Goal: Task Accomplishment & Management: Manage account settings

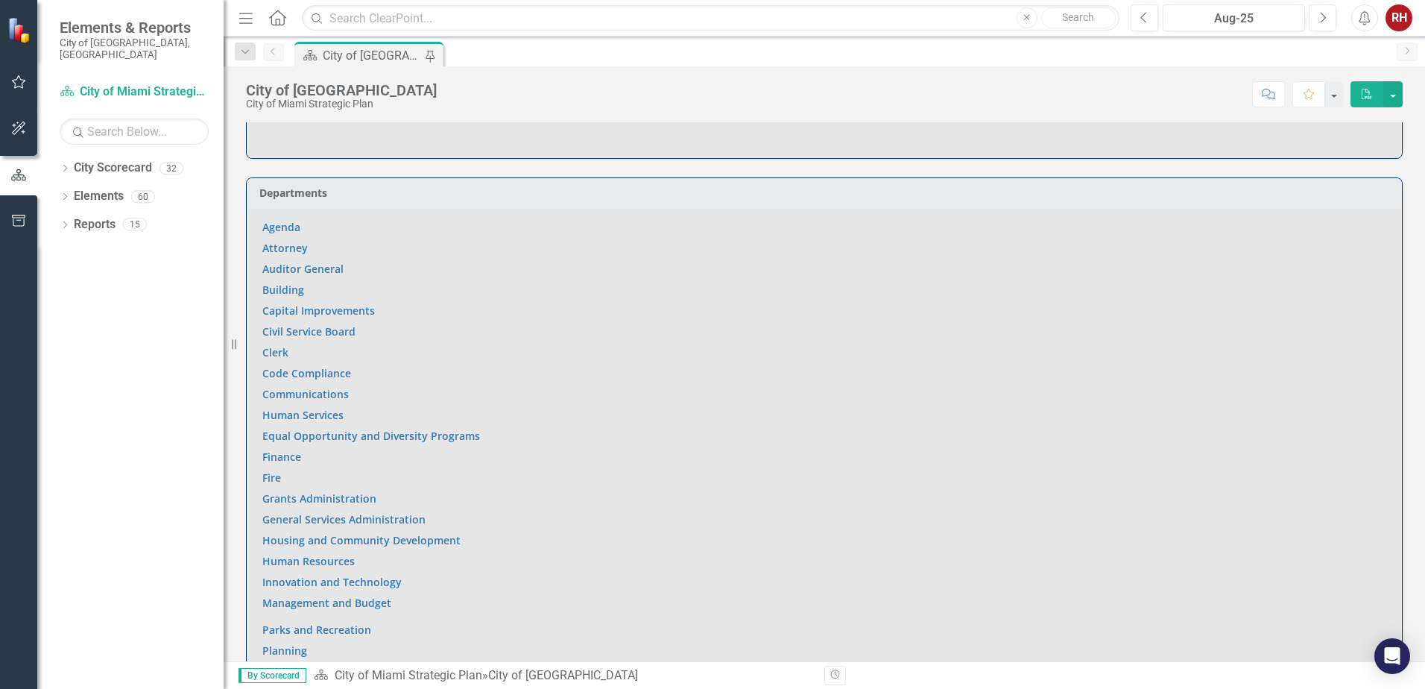
scroll to position [969, 0]
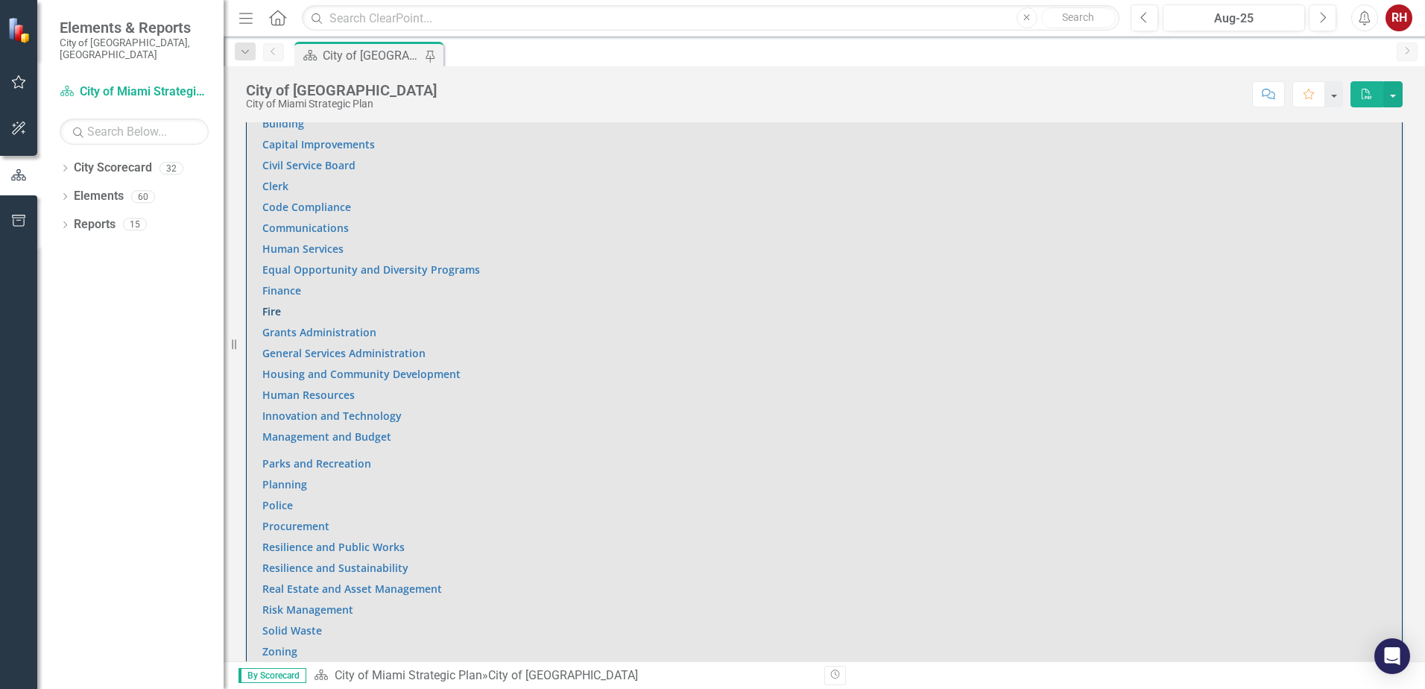
click at [272, 304] on link "Fire" at bounding box center [271, 311] width 19 height 14
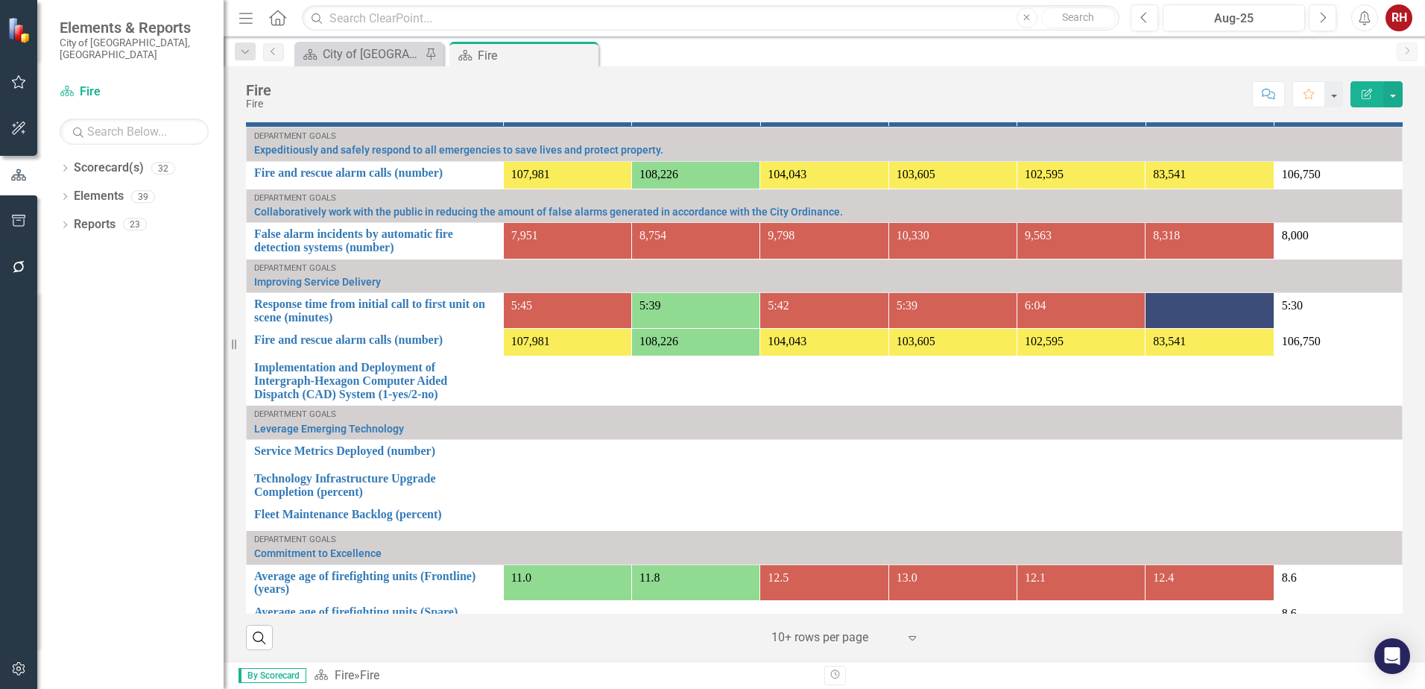
scroll to position [1011, 0]
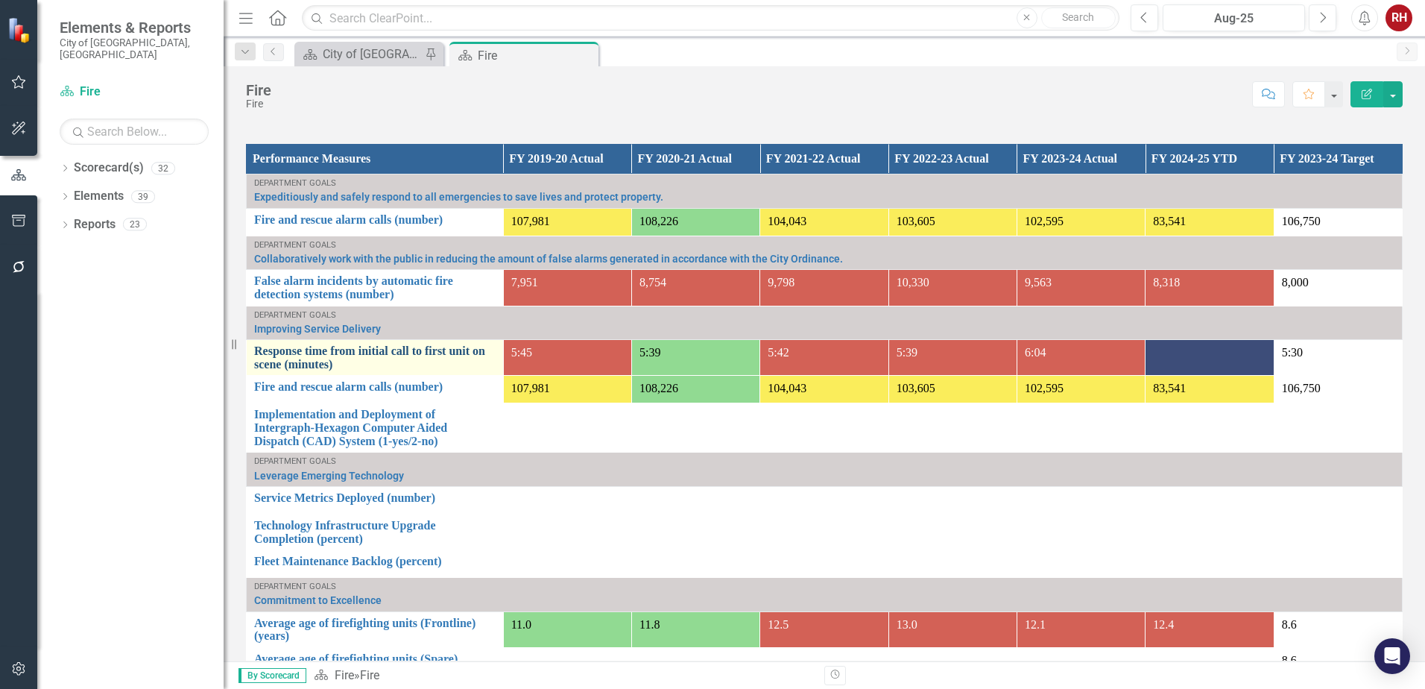
click at [369, 354] on link "Response time from initial call to first unit on scene (minutes)" at bounding box center [374, 357] width 241 height 26
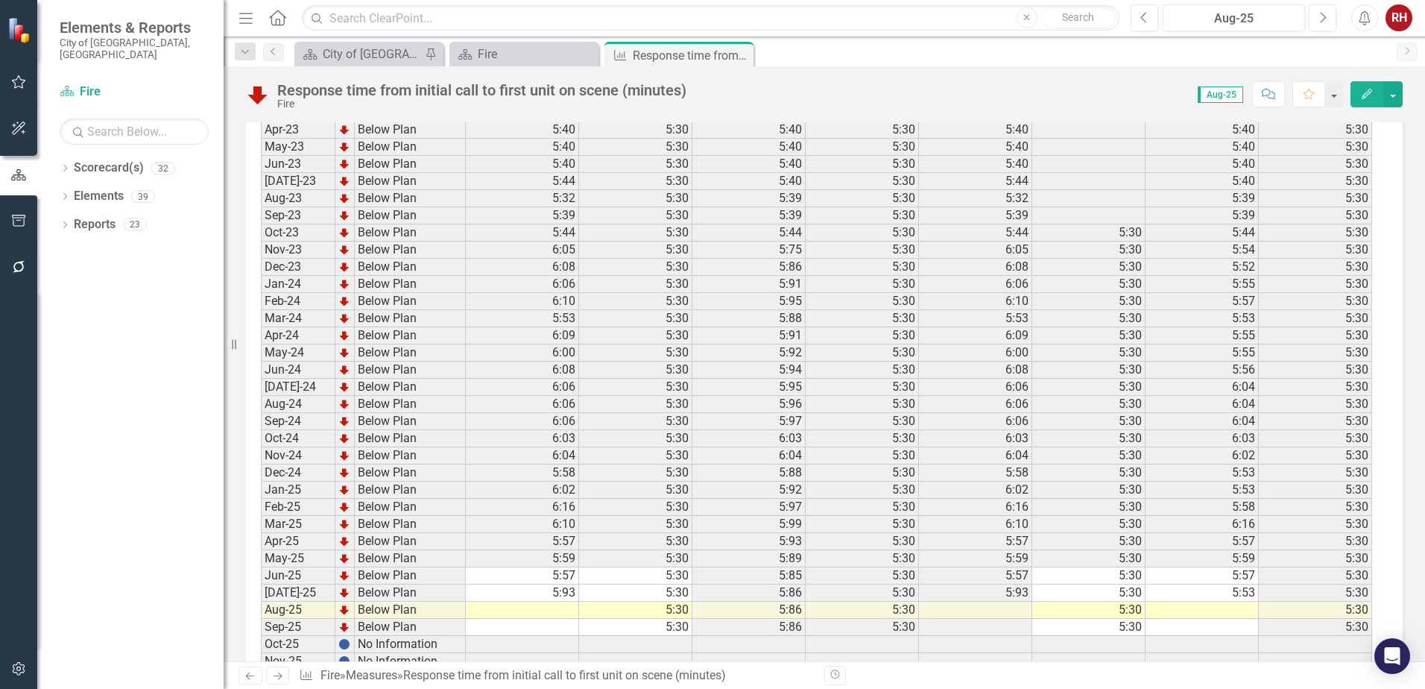
scroll to position [2064, 0]
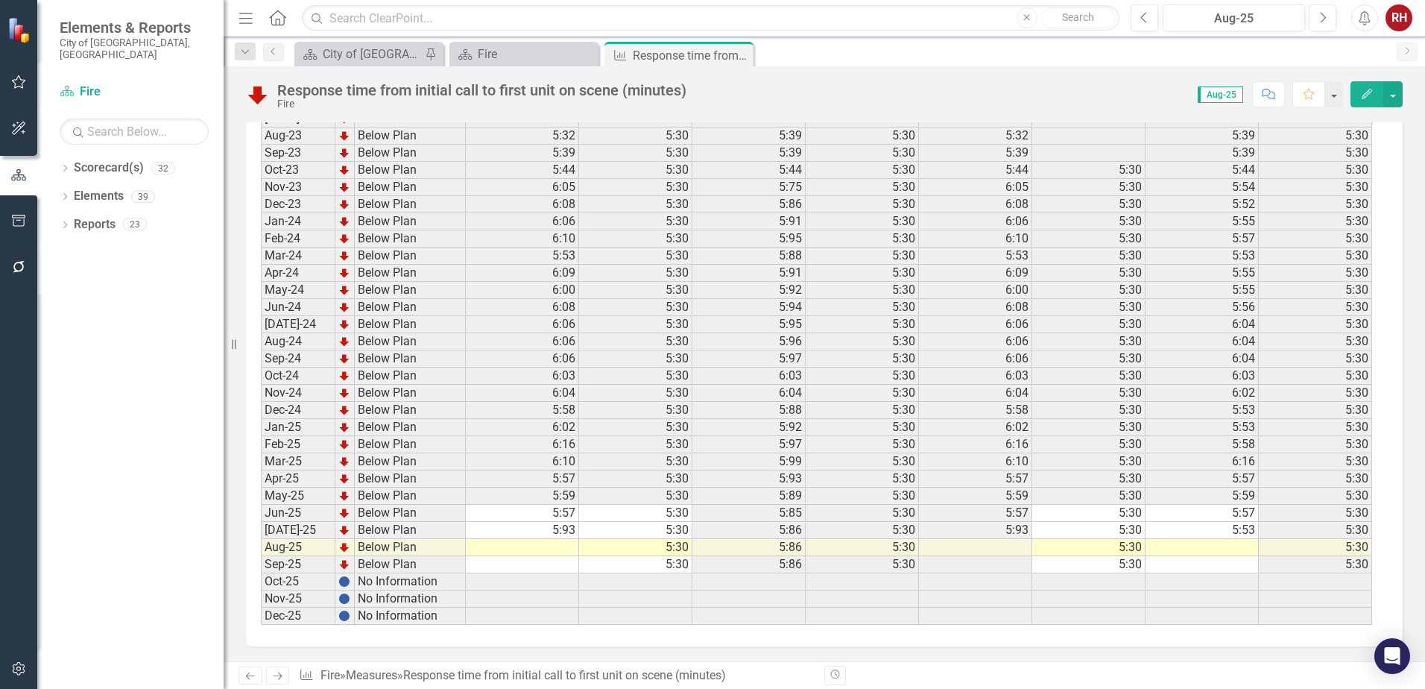
click at [570, 531] on td "5:93" at bounding box center [522, 530] width 113 height 17
click at [632, 530] on td "5:30" at bounding box center [635, 530] width 113 height 17
click at [560, 525] on td "5:93" at bounding box center [522, 530] width 113 height 17
click at [635, 542] on td "5:30" at bounding box center [635, 547] width 113 height 17
click at [639, 569] on td "5:30" at bounding box center [635, 564] width 113 height 17
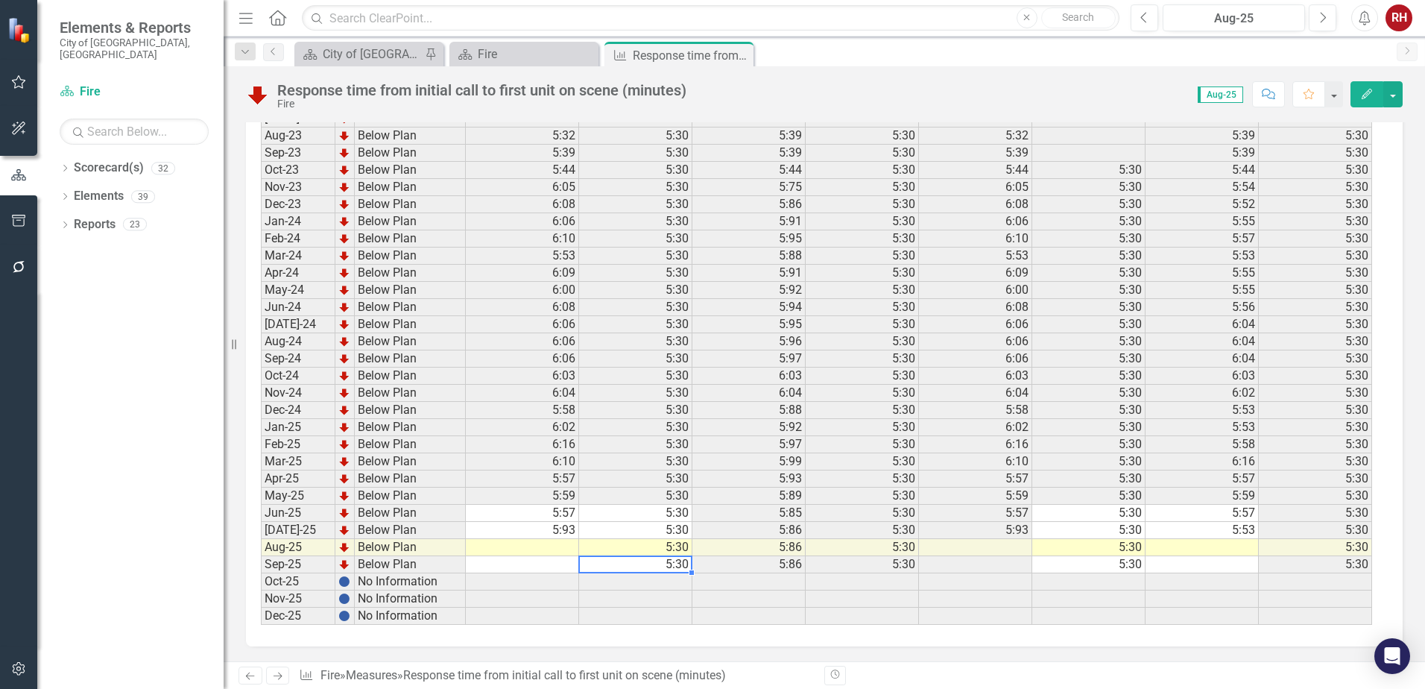
click at [555, 551] on td at bounding box center [522, 547] width 113 height 17
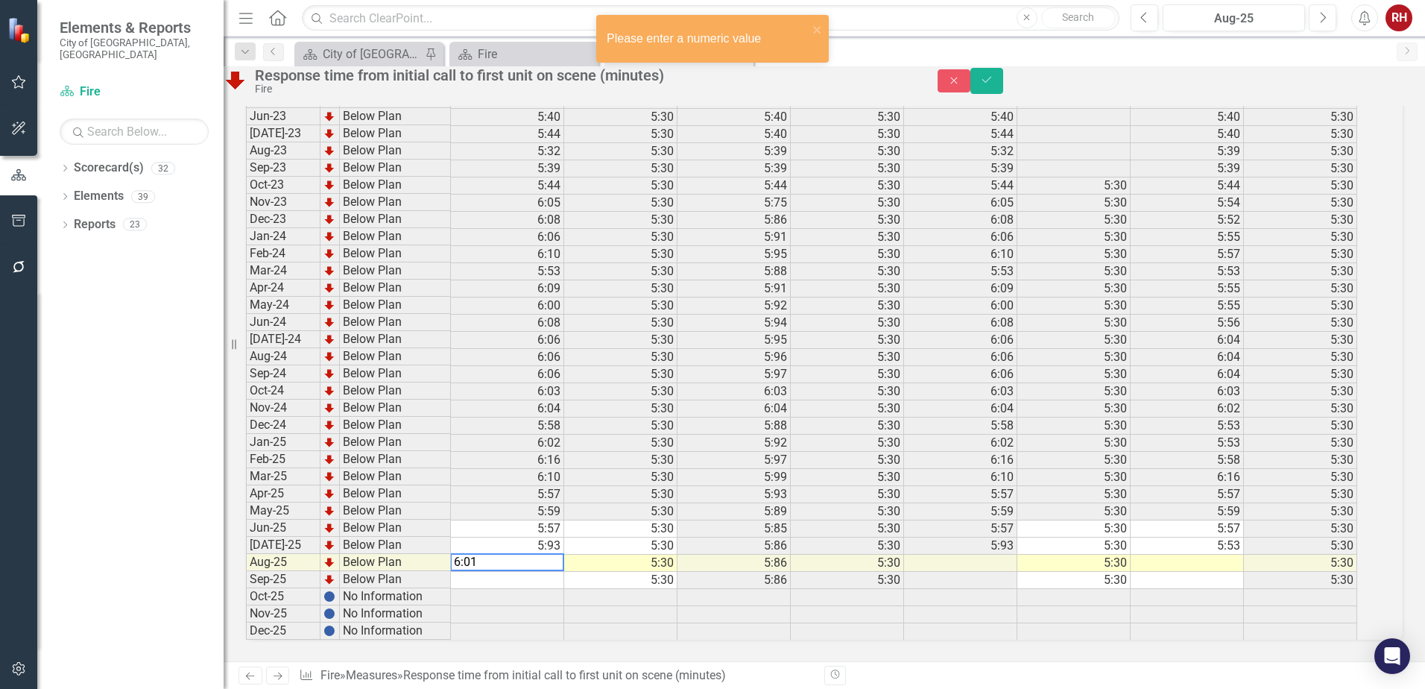
click at [558, 589] on td at bounding box center [507, 597] width 113 height 17
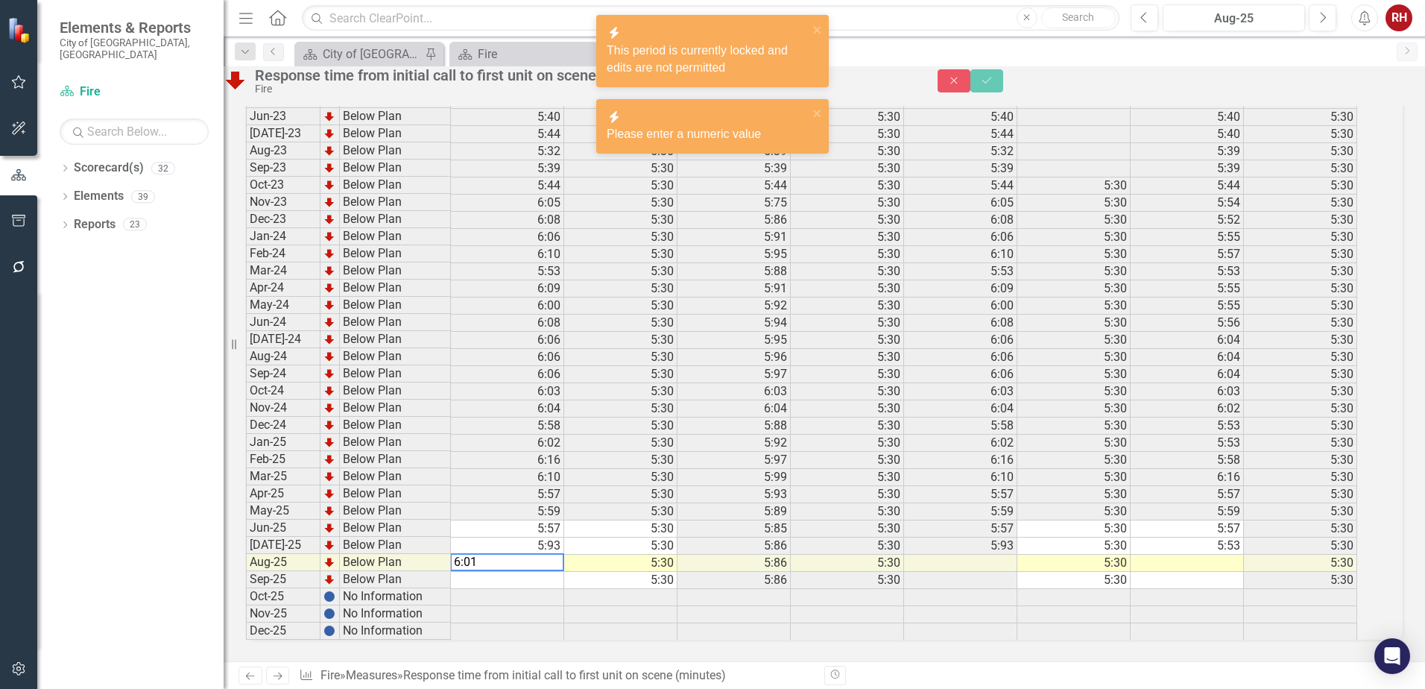
click at [538, 572] on td at bounding box center [507, 580] width 113 height 17
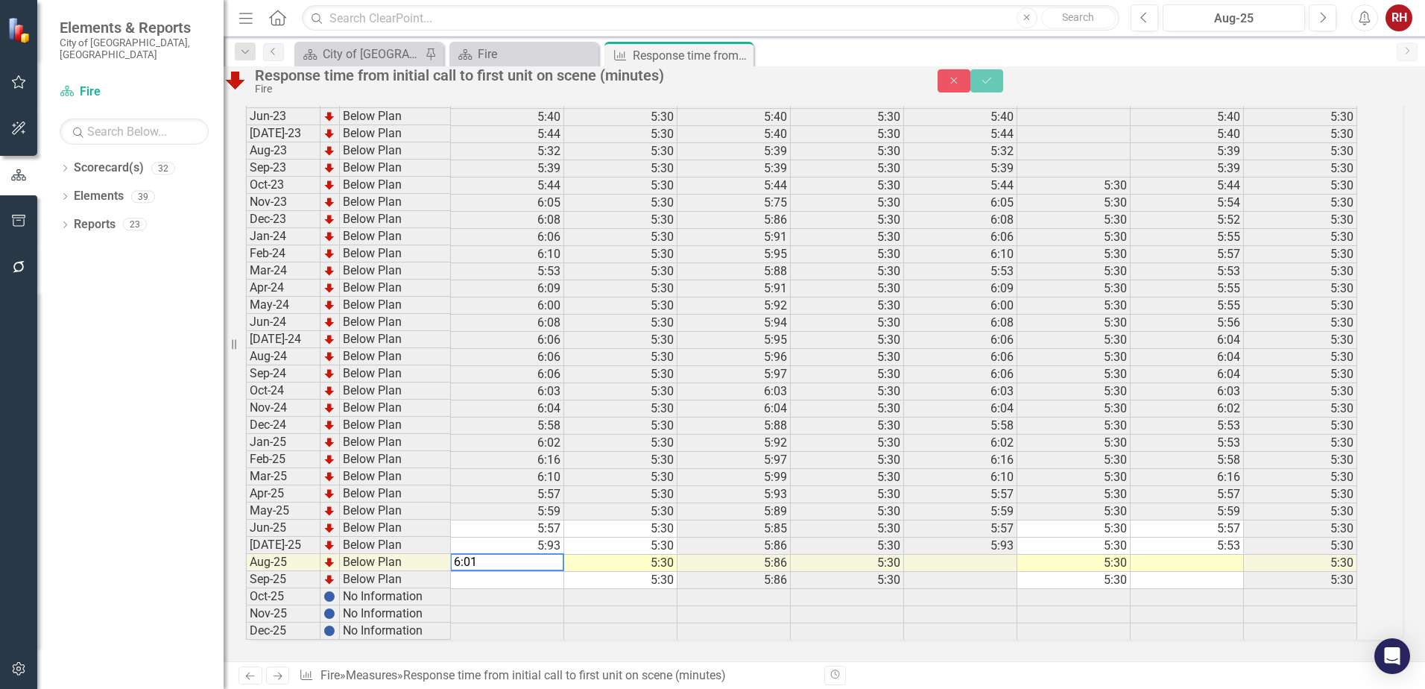
click at [598, 554] on td "5:30" at bounding box center [620, 562] width 113 height 17
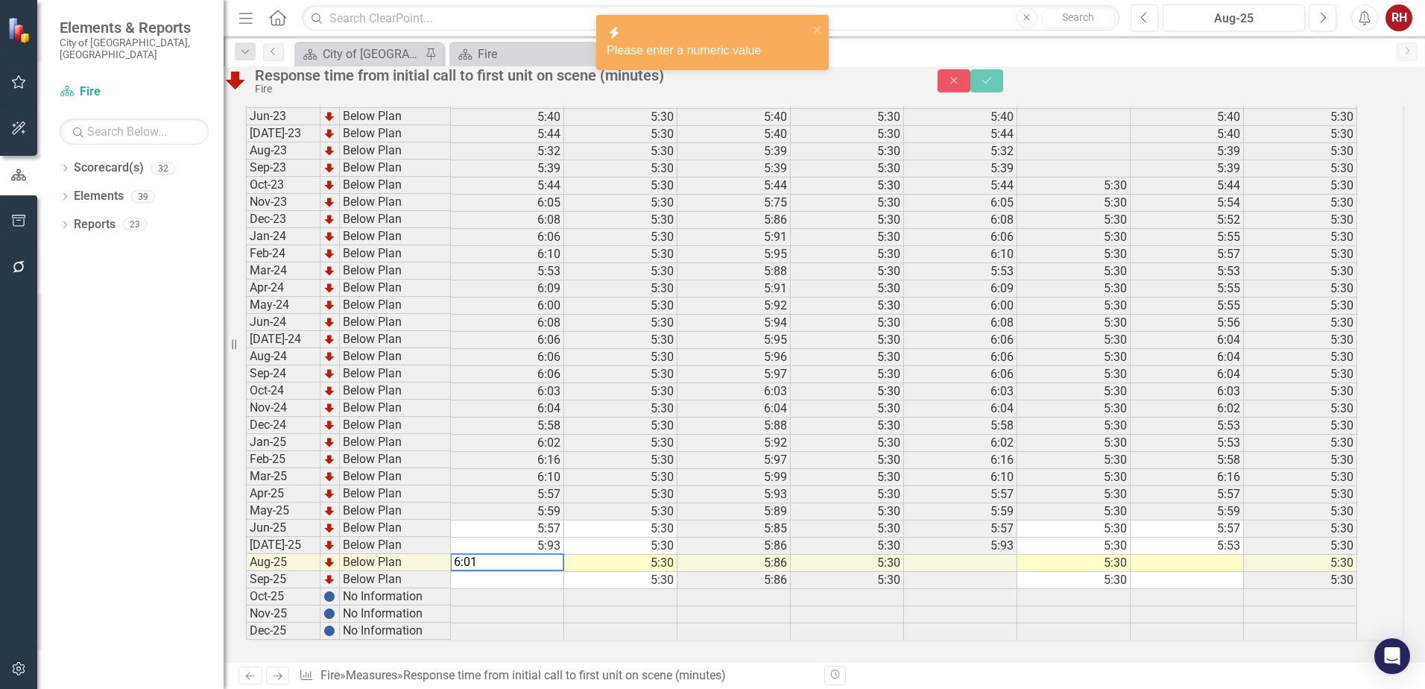
click at [513, 537] on td "5:93" at bounding box center [507, 545] width 113 height 17
click at [511, 553] on textarea "6:01" at bounding box center [507, 562] width 114 height 18
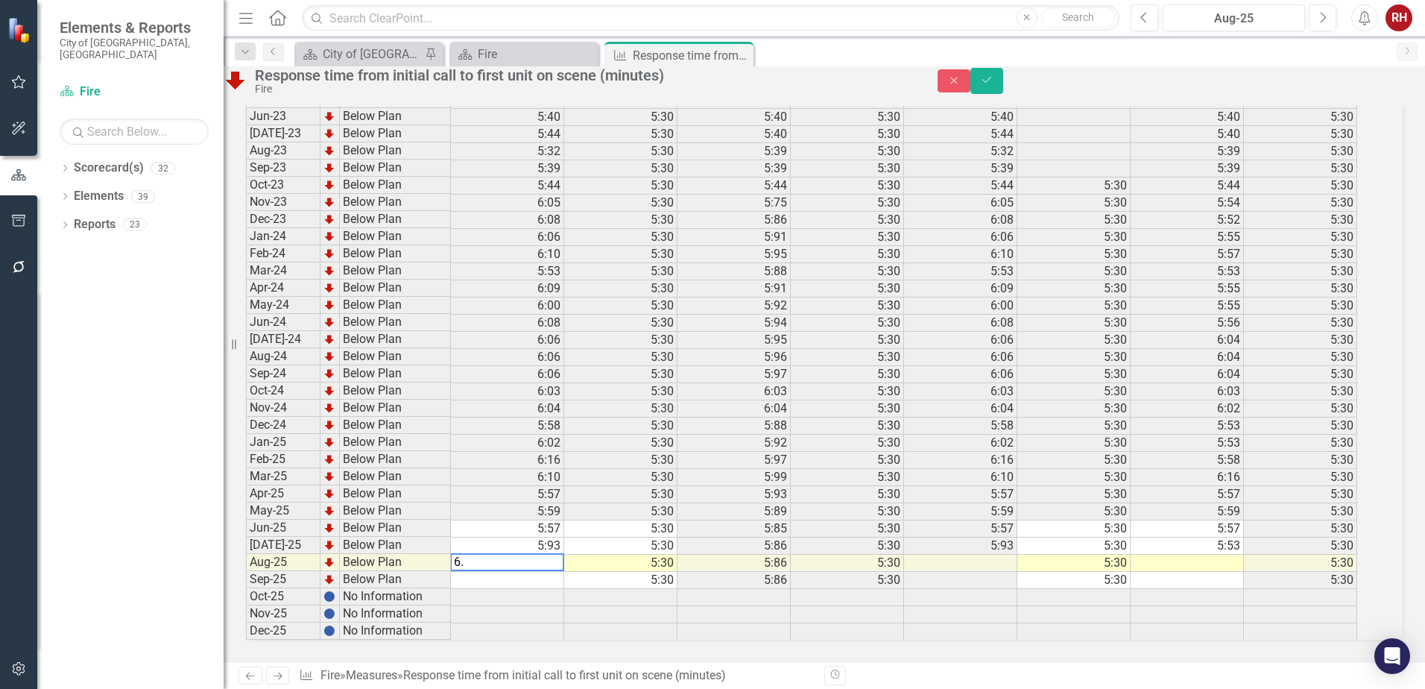
click at [971, 688] on div "Previous Next Measure Fire » Measures » Response time from initial call to firs…" at bounding box center [824, 675] width 1201 height 28
click at [563, 554] on td "6:00" at bounding box center [507, 562] width 113 height 17
click at [564, 572] on td at bounding box center [507, 580] width 113 height 17
click at [1205, 554] on td at bounding box center [1186, 562] width 113 height 17
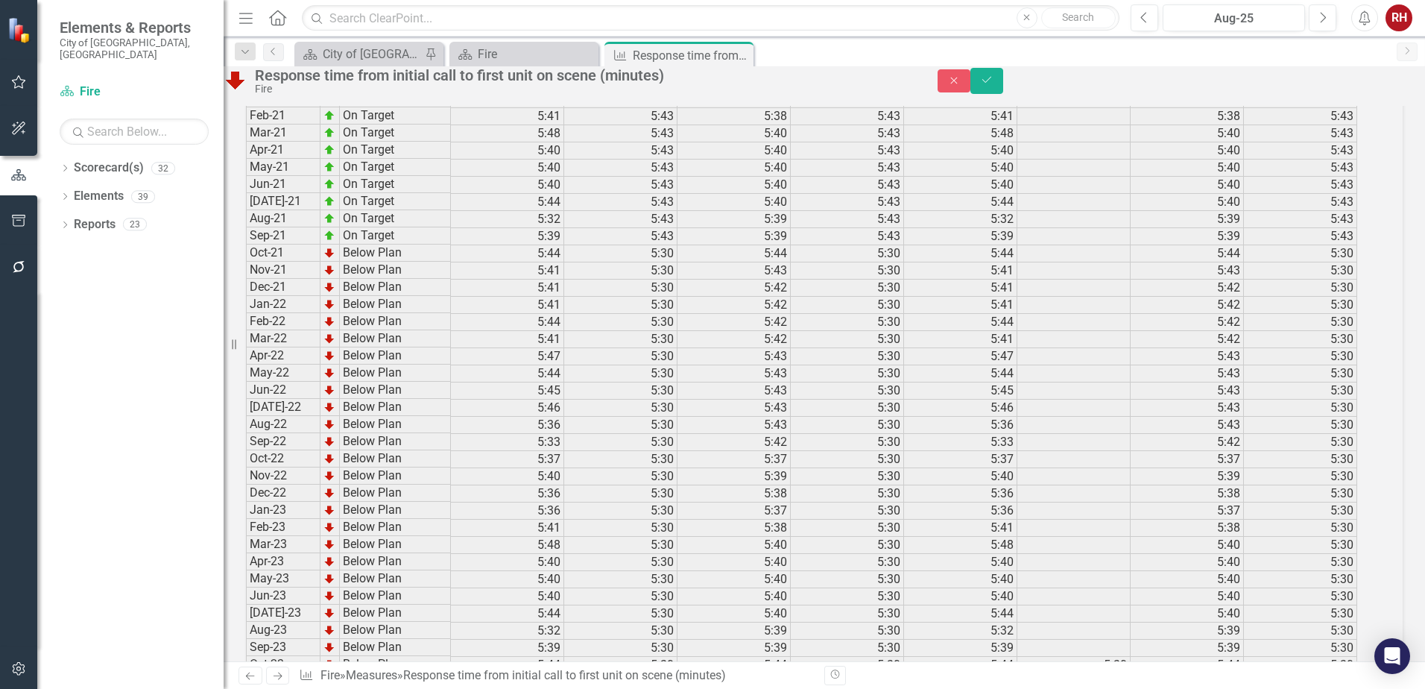
scroll to position [2065, 0]
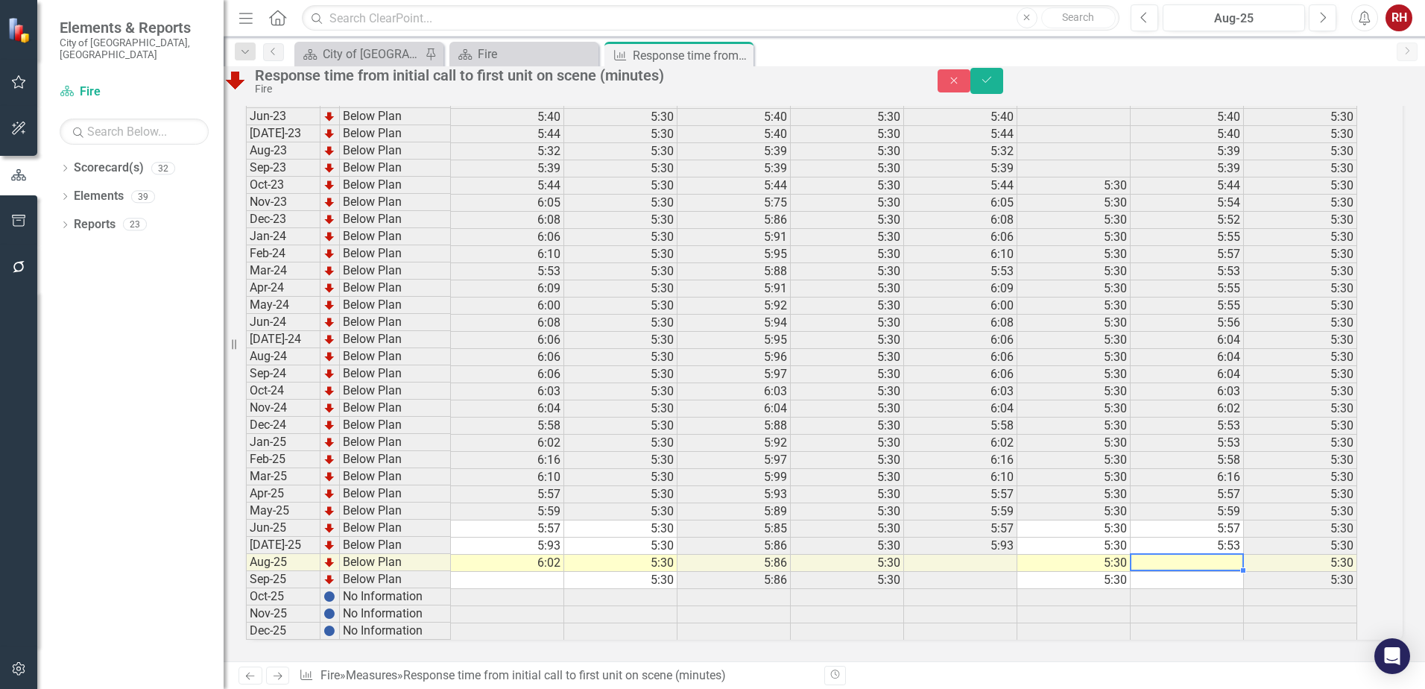
click at [1193, 572] on td at bounding box center [1186, 580] width 113 height 17
click at [1197, 554] on td at bounding box center [1186, 562] width 113 height 17
type textarea "6.02"
click at [1203, 589] on td at bounding box center [1186, 597] width 113 height 17
click at [993, 85] on icon "Save" at bounding box center [986, 80] width 13 height 10
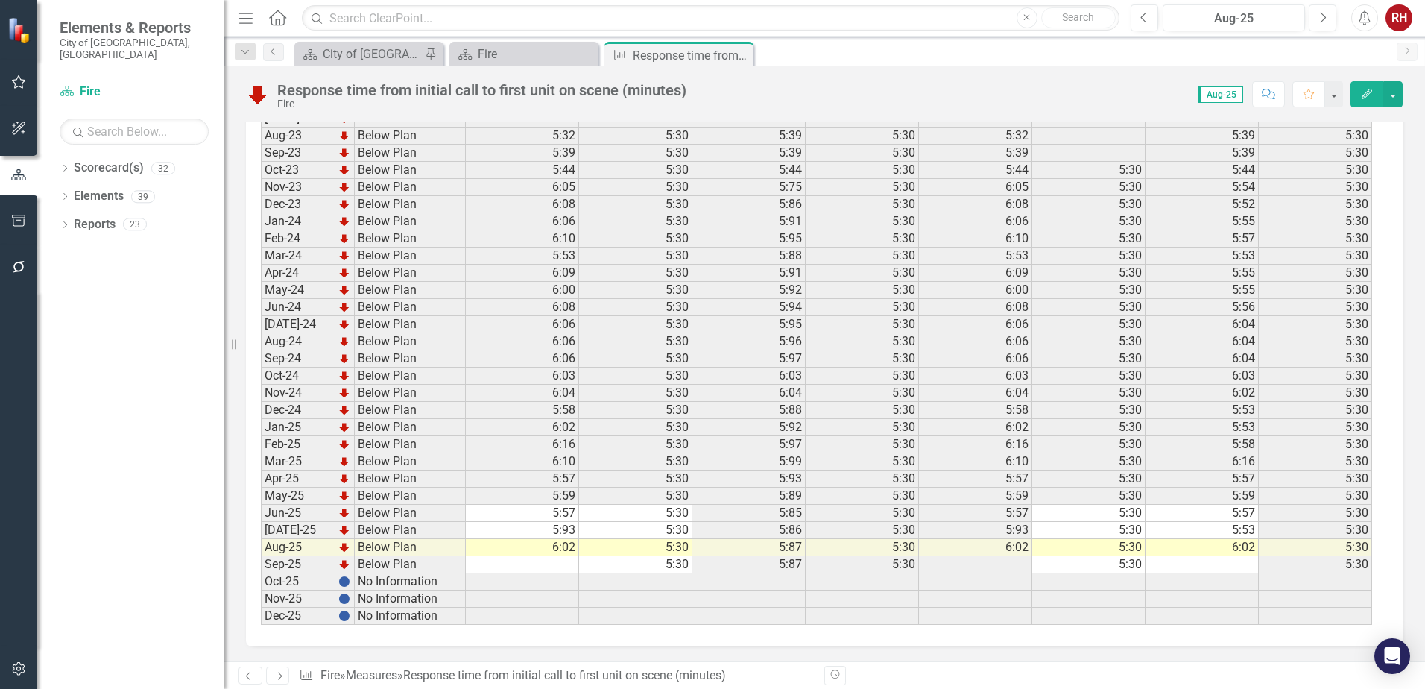
scroll to position [1542, 0]
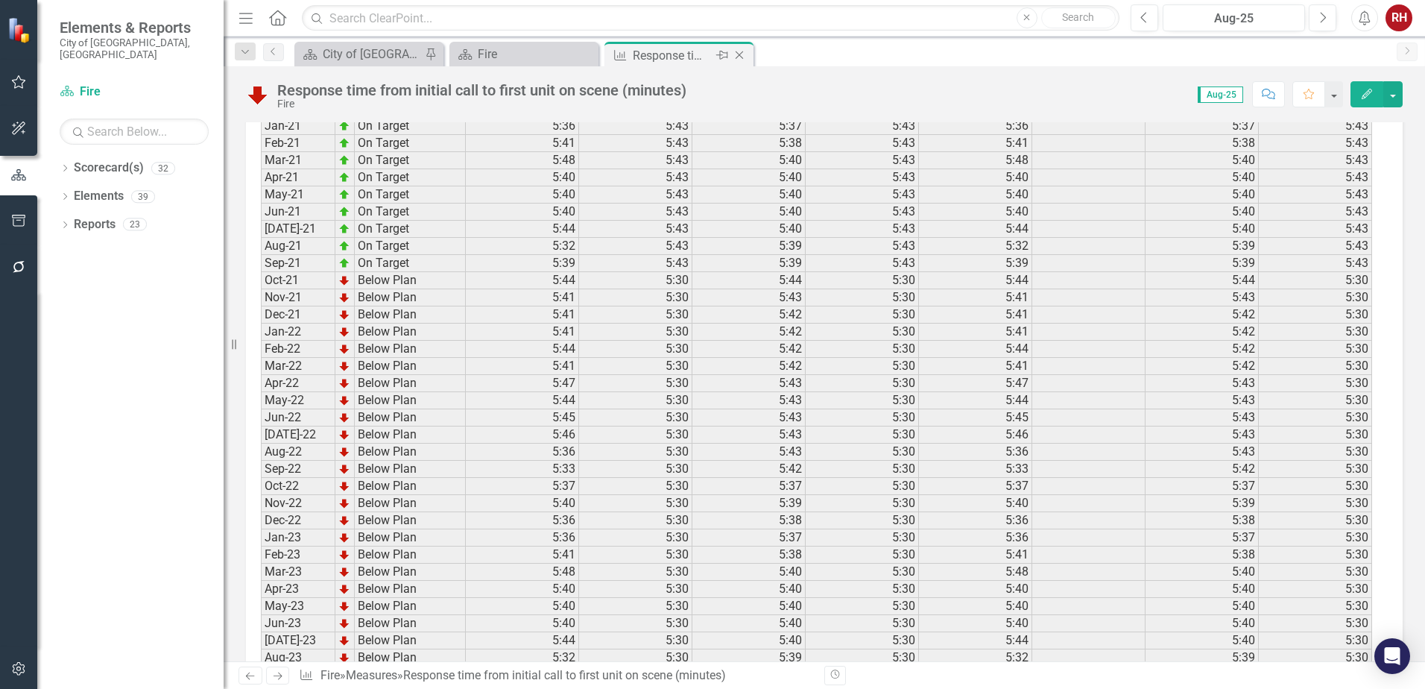
click at [742, 56] on icon "Close" at bounding box center [739, 55] width 15 height 12
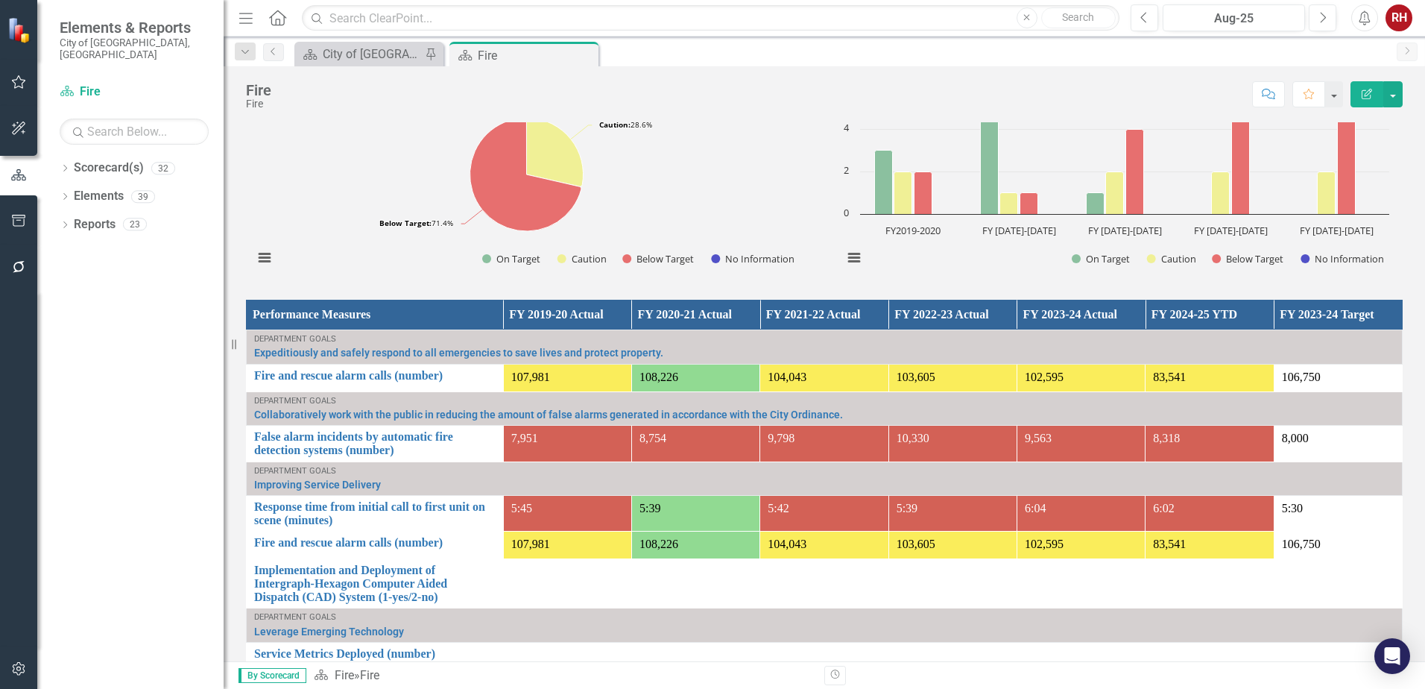
scroll to position [1001, 0]
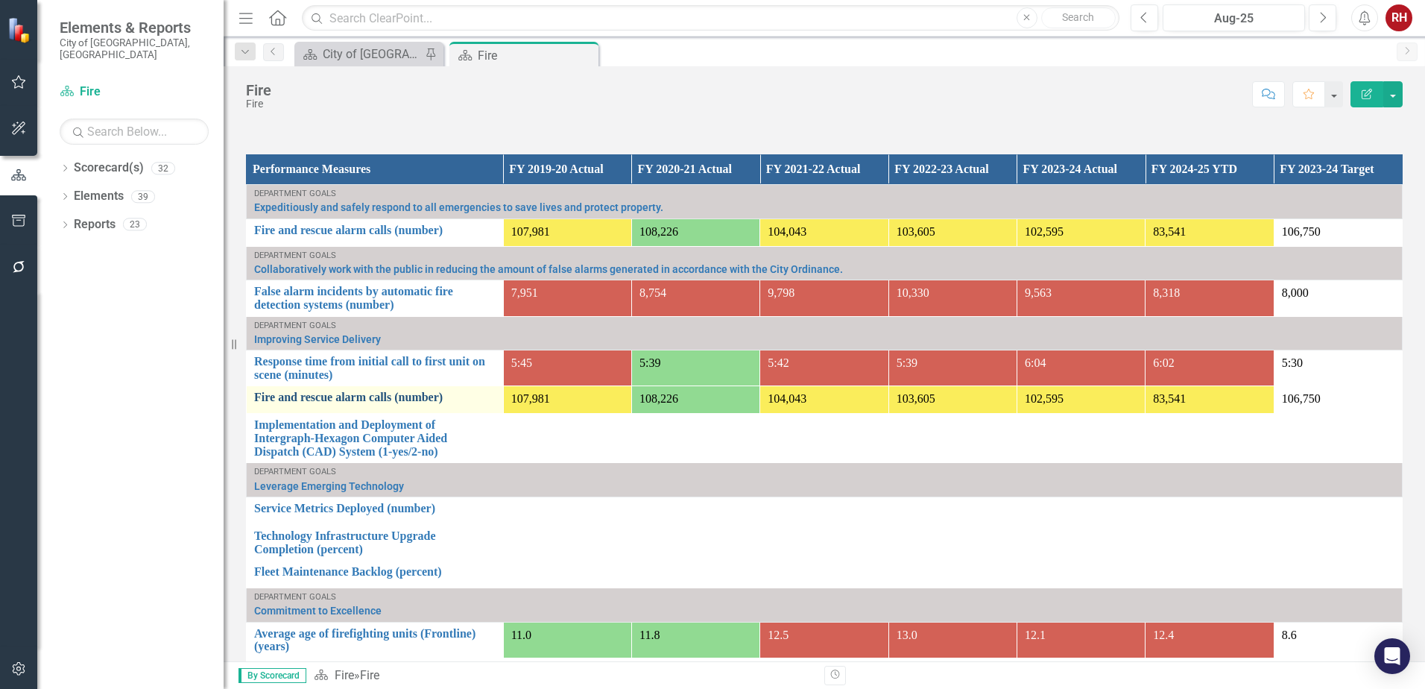
click at [352, 392] on link "Fire and rescue alarm calls (number)" at bounding box center [374, 396] width 241 height 13
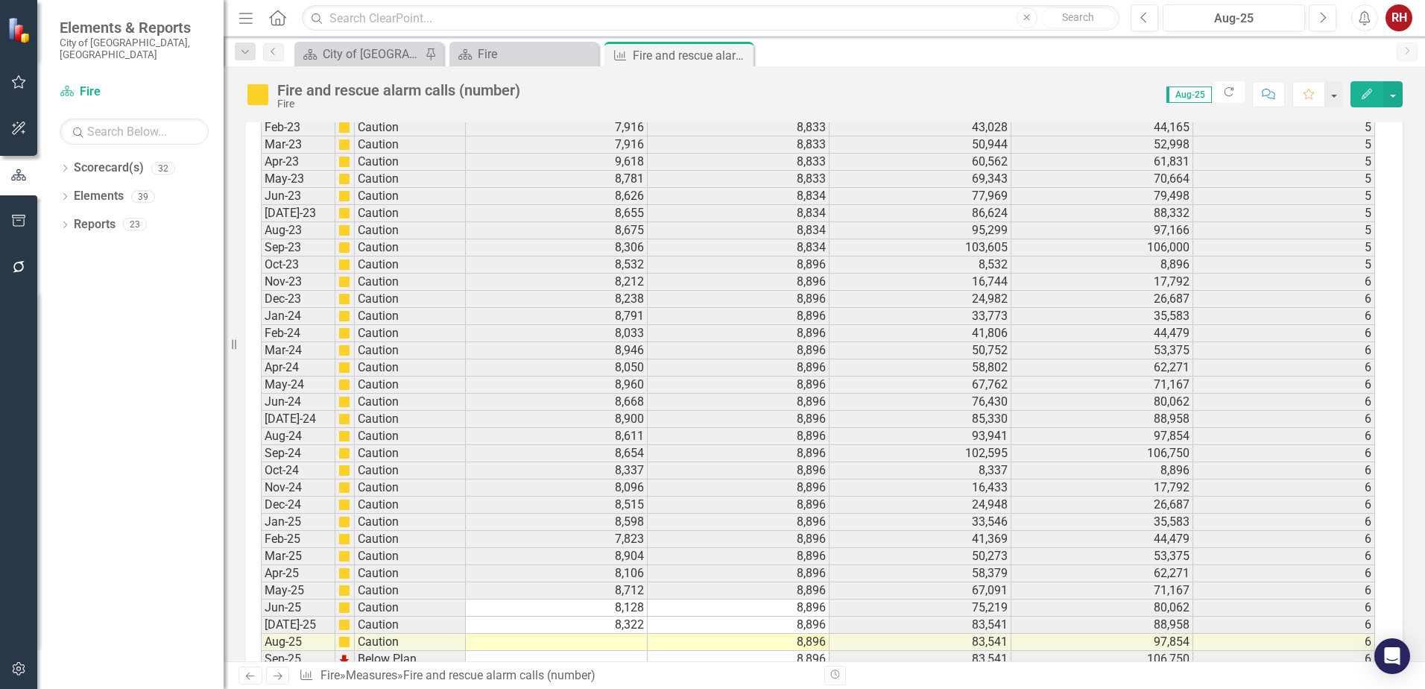
scroll to position [2092, 0]
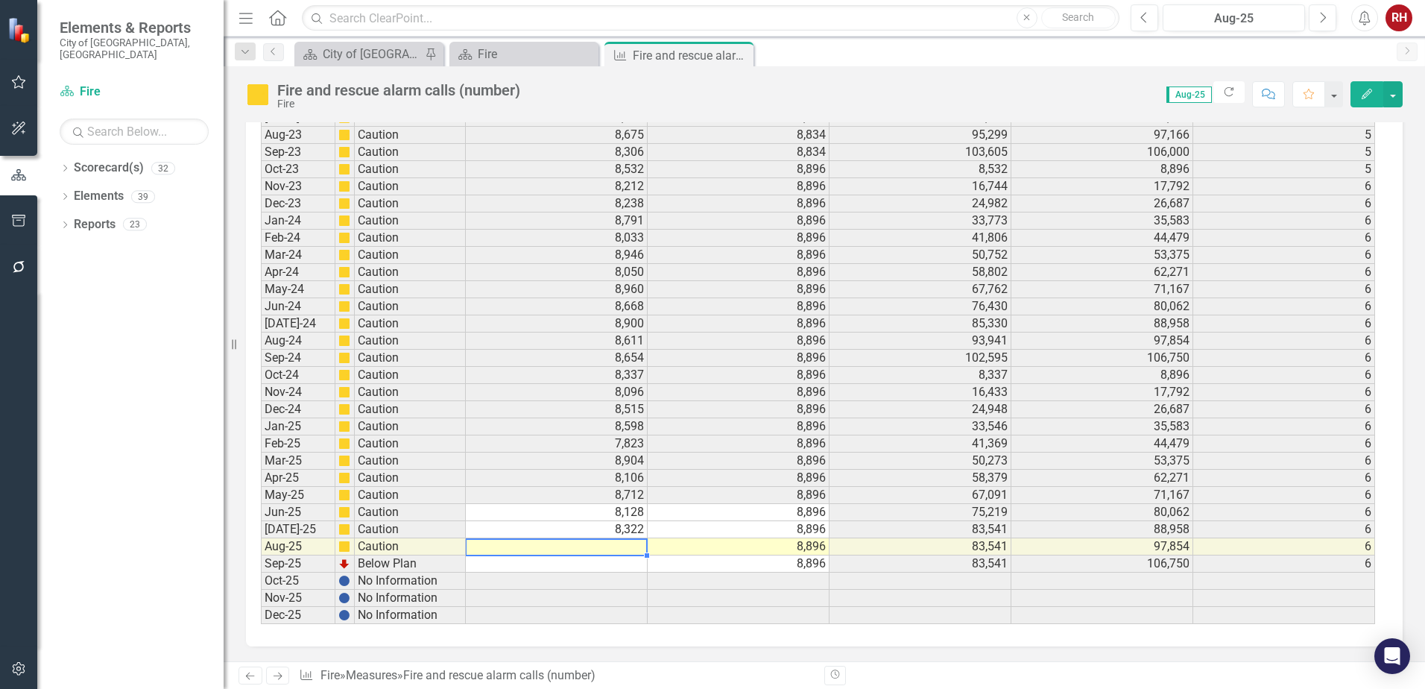
click at [604, 545] on td at bounding box center [557, 546] width 182 height 17
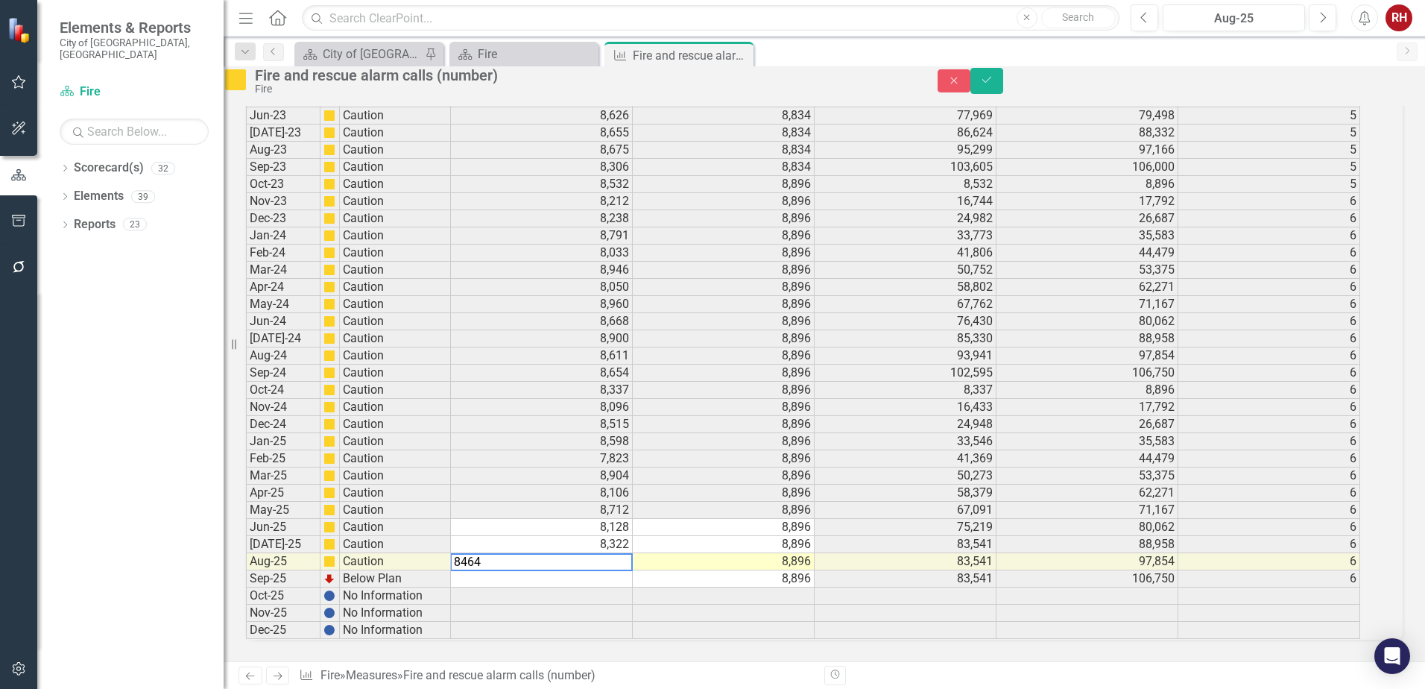
type textarea "8464"
click at [605, 572] on td at bounding box center [542, 578] width 182 height 17
click at [1003, 80] on button "Save" at bounding box center [986, 81] width 33 height 26
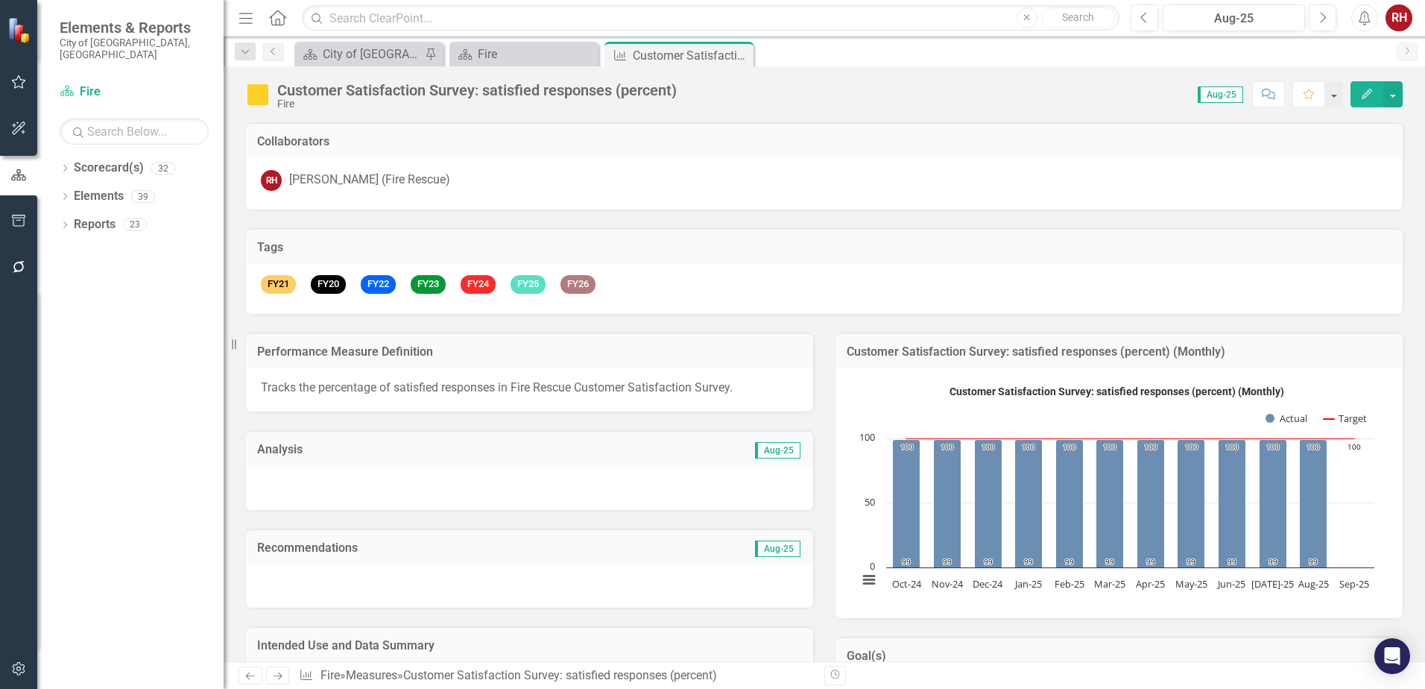
scroll to position [2052, 0]
